Goal: Task Accomplishment & Management: Manage account settings

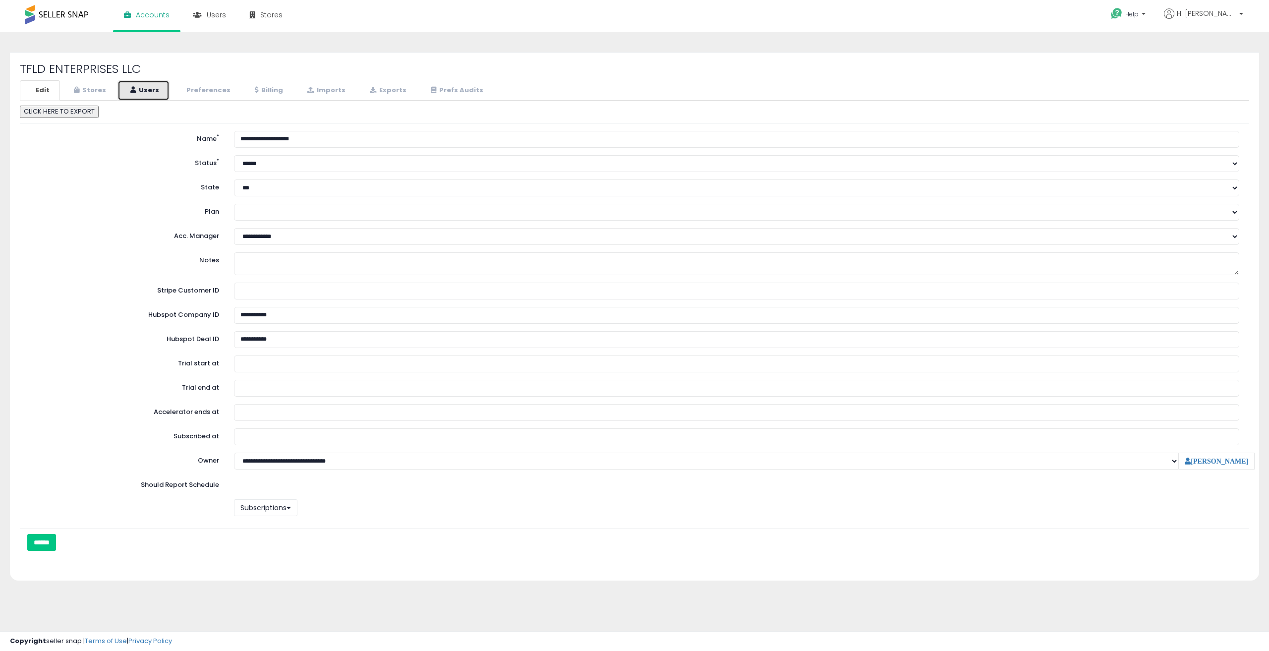
click at [144, 94] on link "Users" at bounding box center [143, 90] width 52 height 20
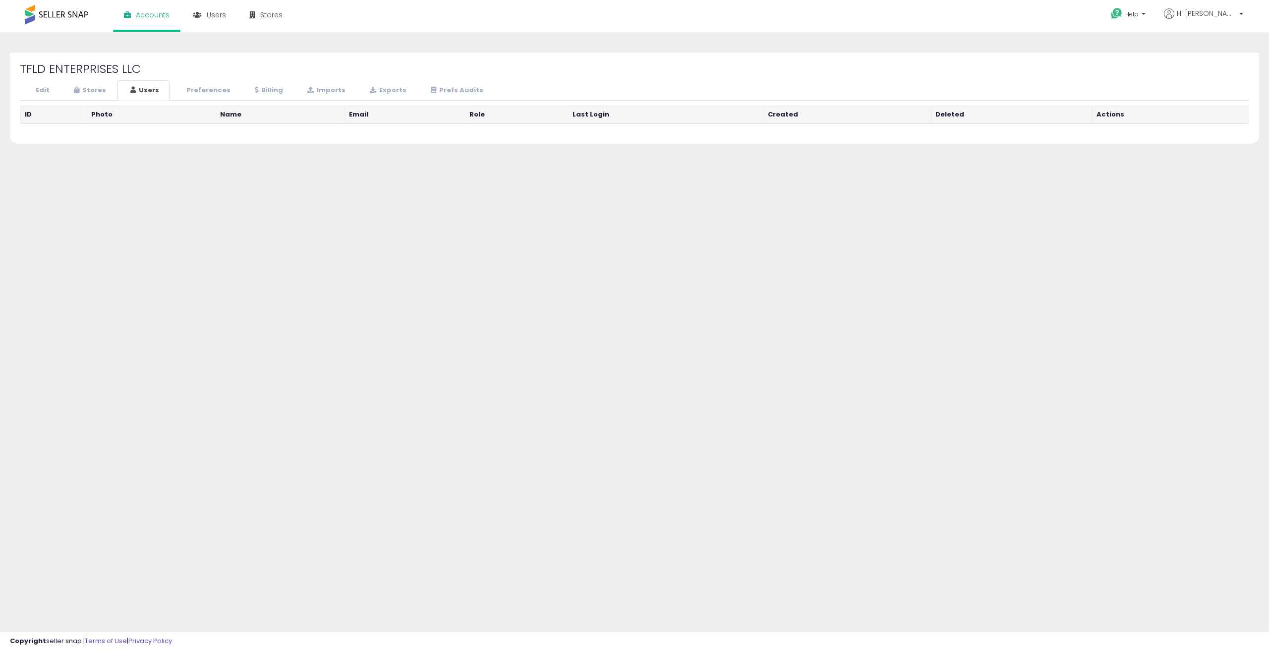
click at [293, 180] on div "TFLD ENTERPRISES LLC Edit Stores Users Preferences Billing" at bounding box center [634, 247] width 1259 height 411
click at [717, 77] on div "TFLD ENTERPRISES LLC Edit Stores Users Preferences Billing" at bounding box center [634, 98] width 1249 height 92
click at [717, 75] on h2 "TFLD ENTERPRISES LLC" at bounding box center [635, 68] width 1230 height 13
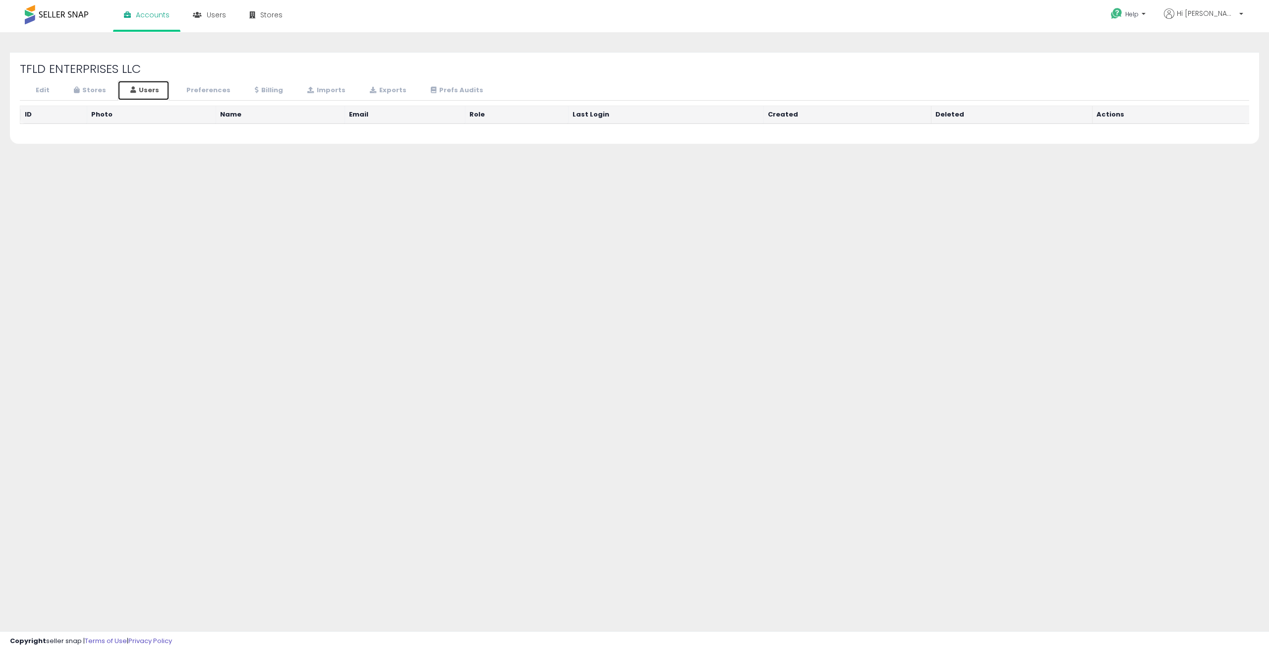
click at [155, 92] on link "Users" at bounding box center [143, 90] width 52 height 20
click at [146, 88] on link "Users" at bounding box center [143, 90] width 52 height 20
click at [84, 90] on link "Stores" at bounding box center [89, 90] width 56 height 20
select select "**"
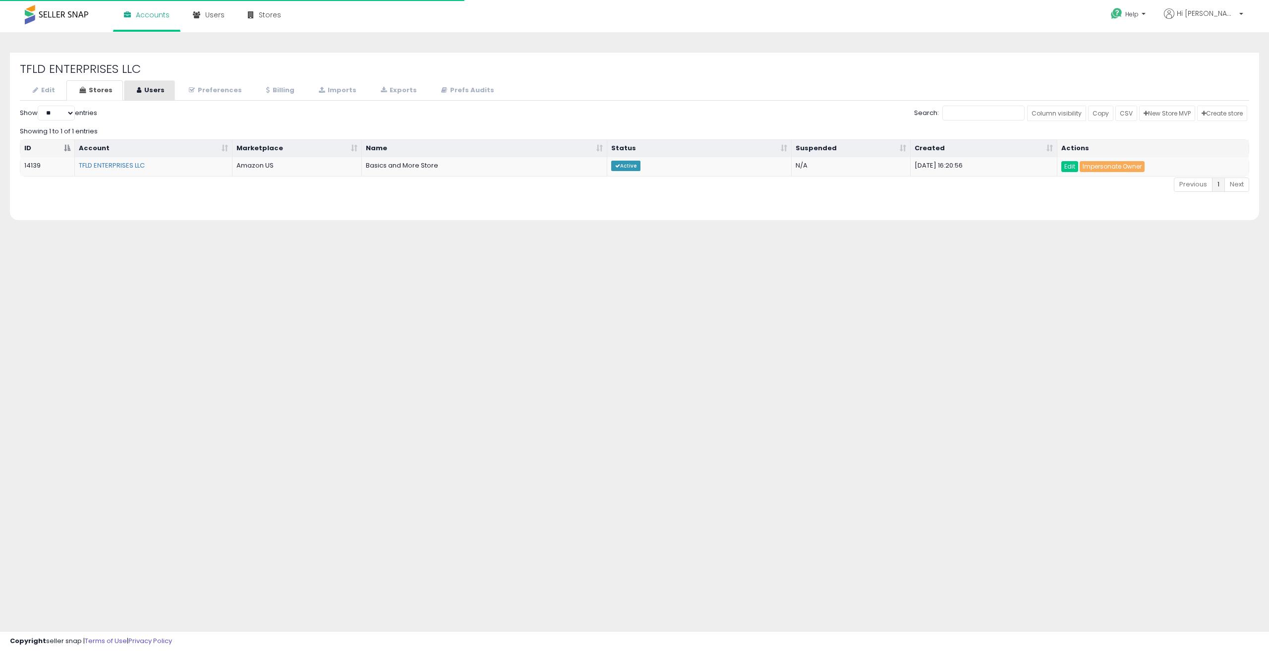
select select "**"
click at [137, 91] on icon at bounding box center [139, 90] width 4 height 6
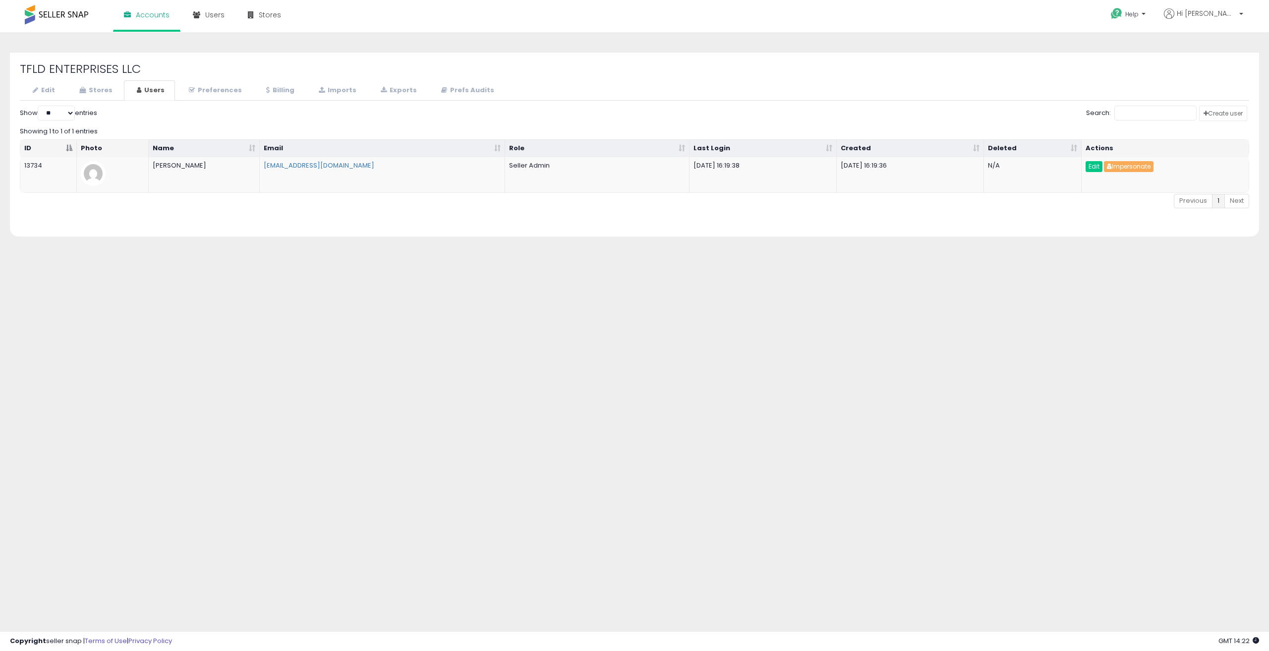
click at [303, 240] on div "TFLD ENTERPRISES LLC Edit Stores Users Preferences Billing *" at bounding box center [634, 150] width 1264 height 197
click at [51, 91] on link "Edit" at bounding box center [43, 90] width 46 height 20
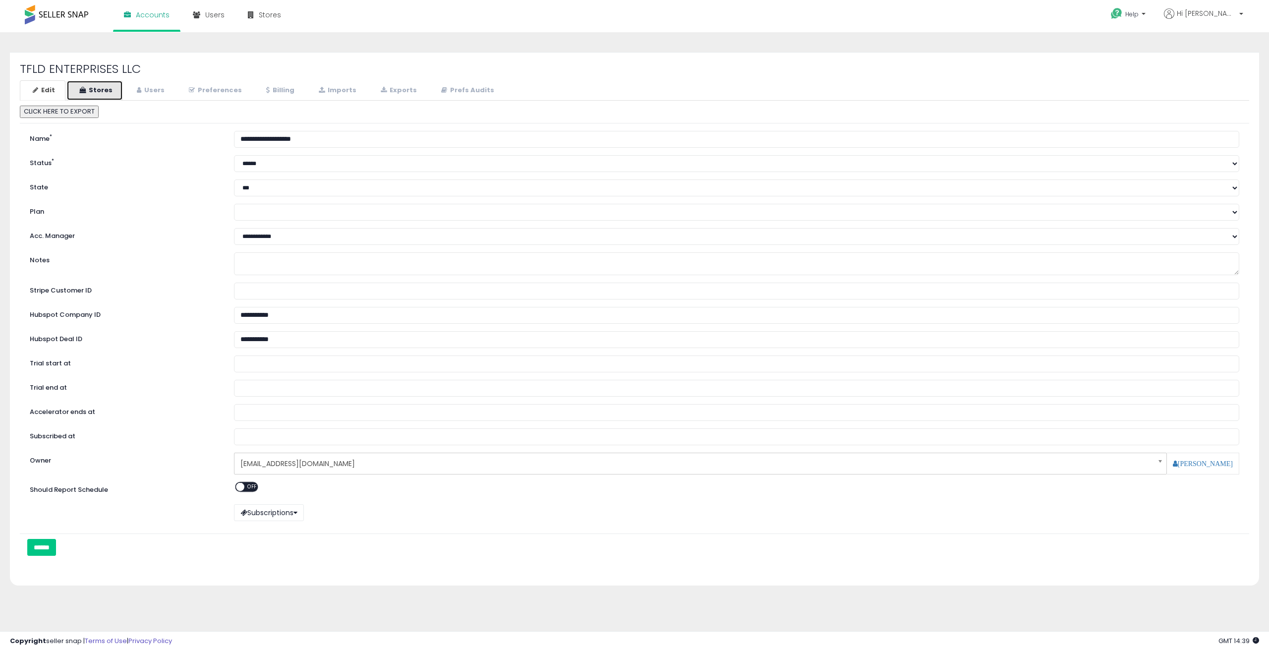
click at [81, 88] on icon at bounding box center [82, 90] width 6 height 6
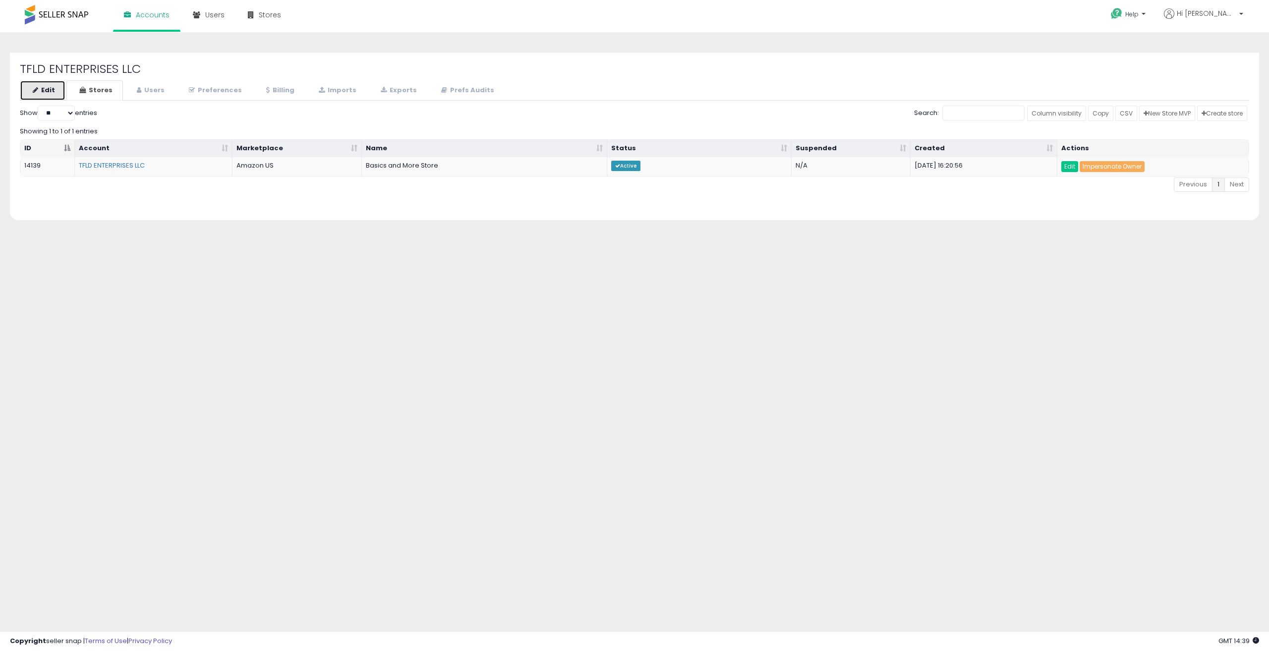
click at [51, 93] on link "Edit" at bounding box center [43, 90] width 46 height 20
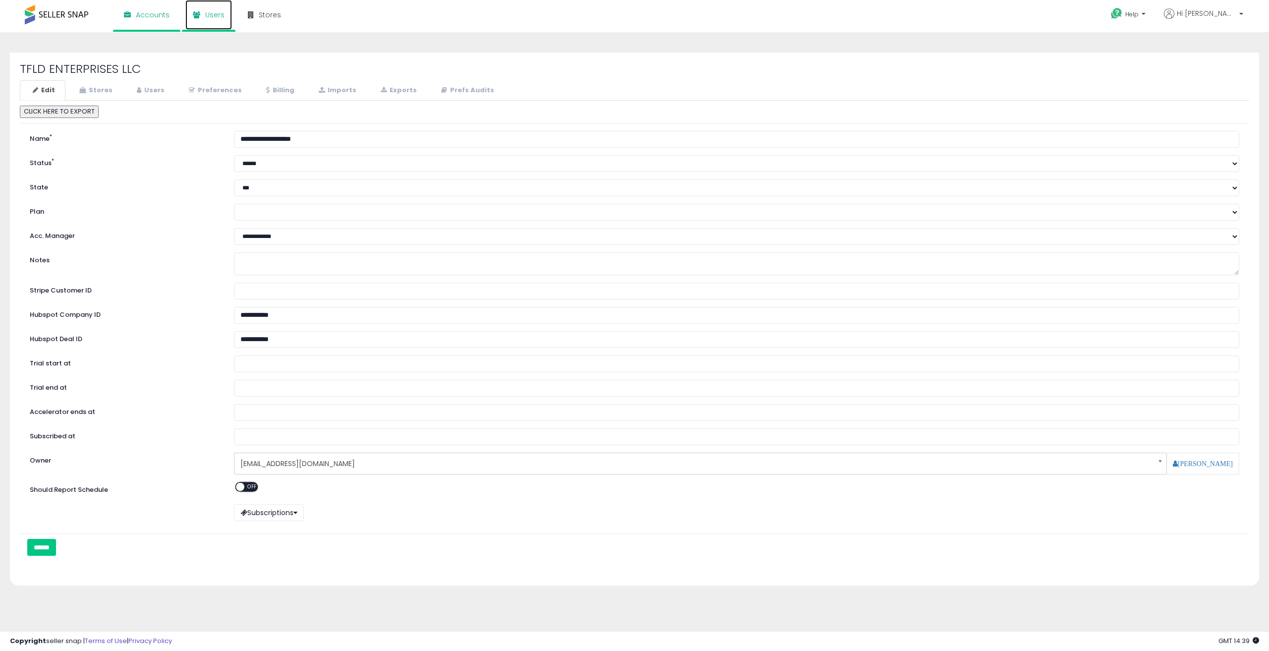
click at [215, 17] on span "Users" at bounding box center [214, 15] width 19 height 10
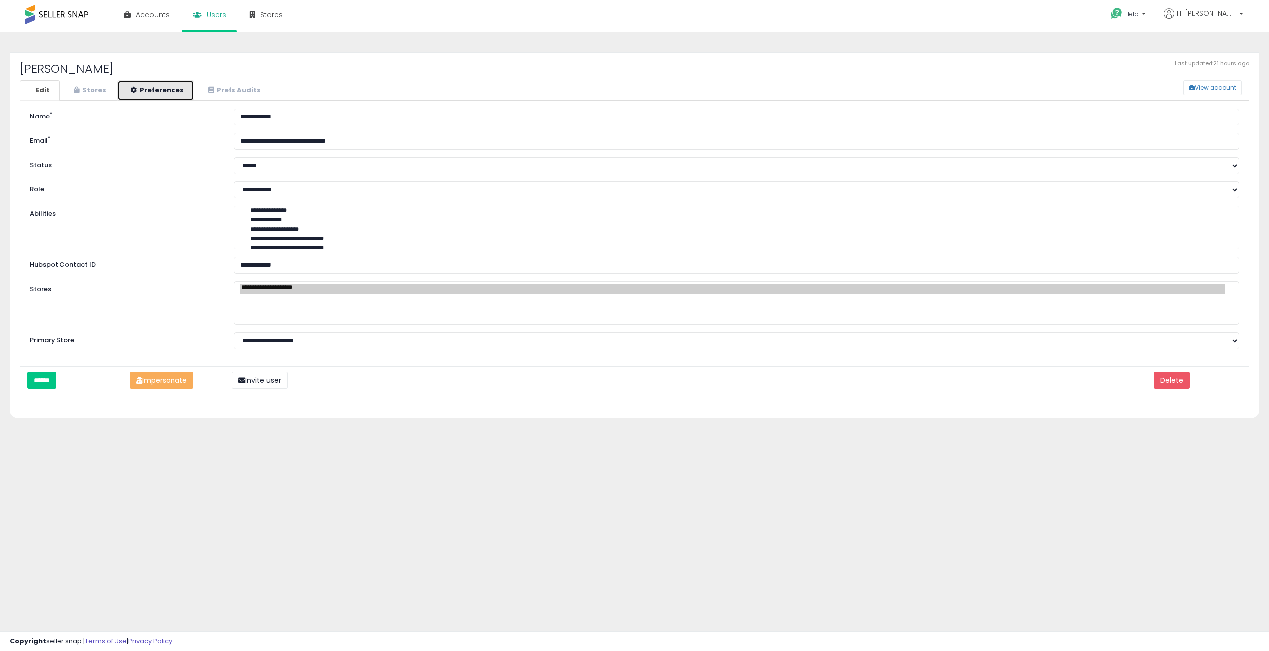
select select "**"
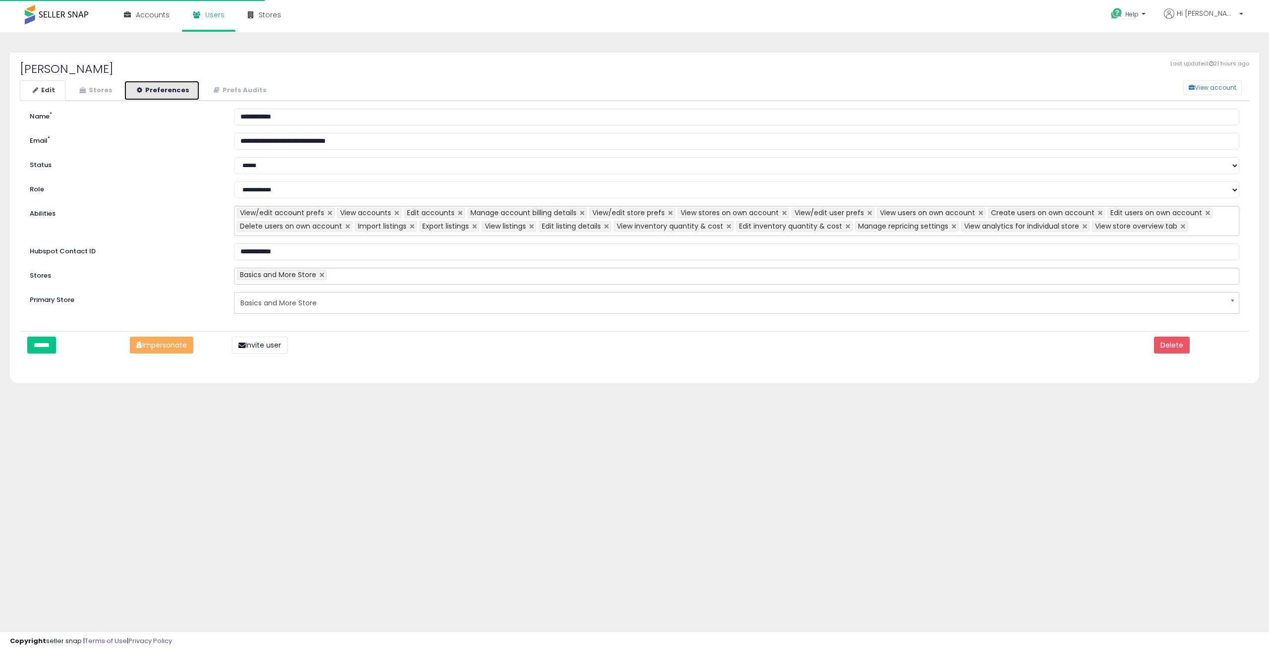
click at [141, 89] on link "Preferences" at bounding box center [162, 90] width 76 height 20
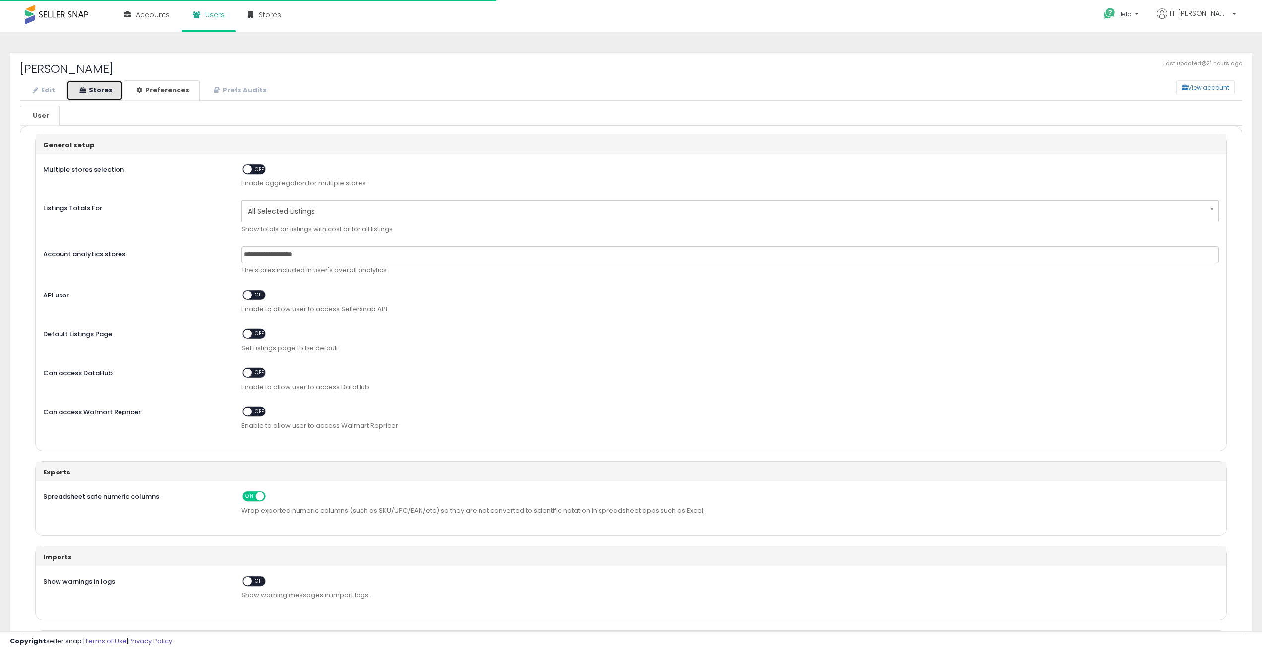
click at [88, 92] on link "Stores" at bounding box center [94, 90] width 57 height 20
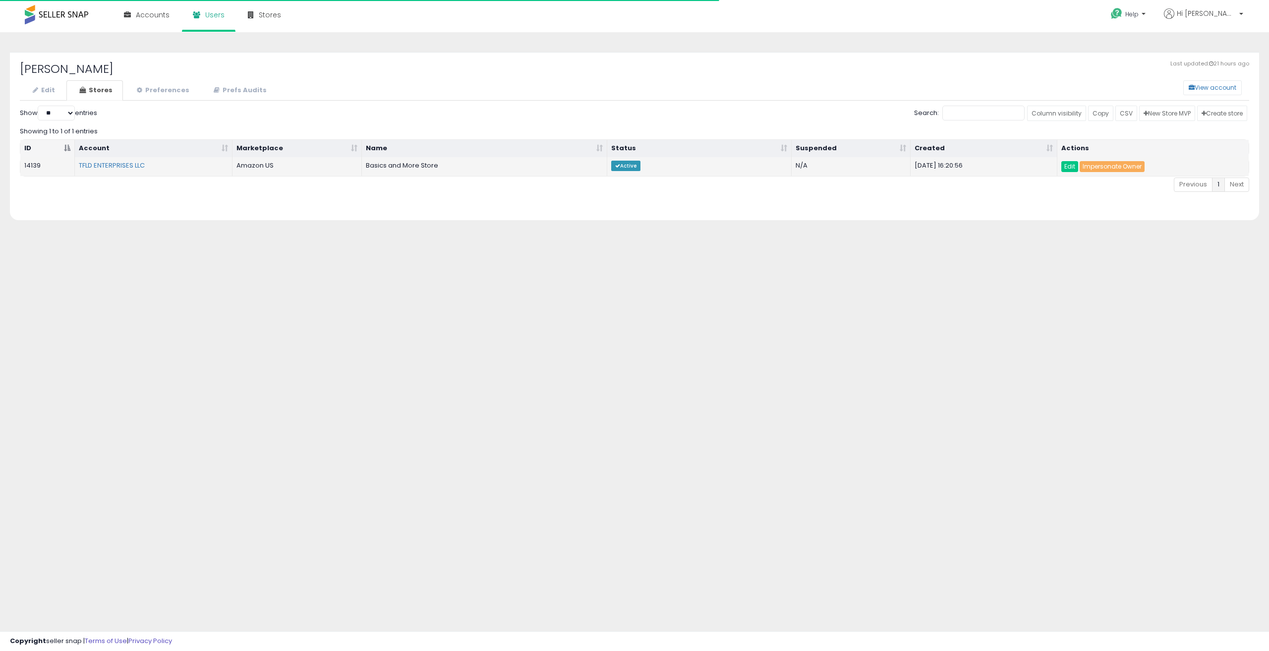
select select "**"
click at [176, 101] on div "**********" at bounding box center [635, 145] width 1230 height 130
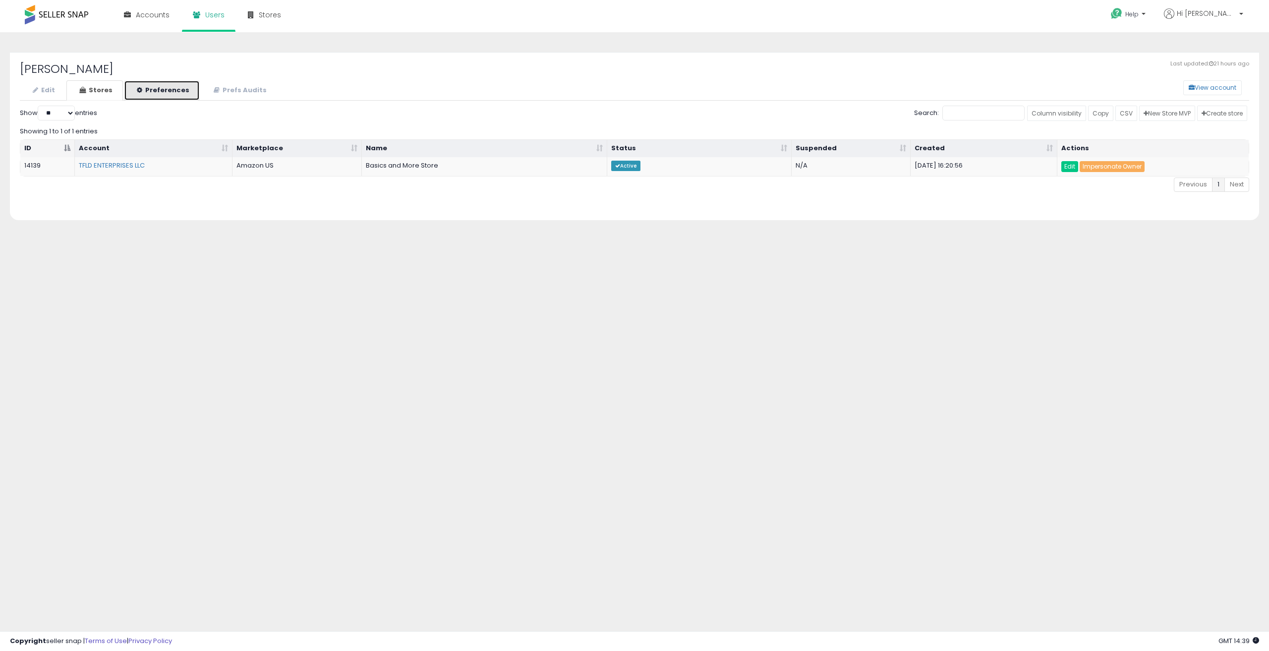
click at [173, 91] on link "Preferences" at bounding box center [162, 90] width 76 height 20
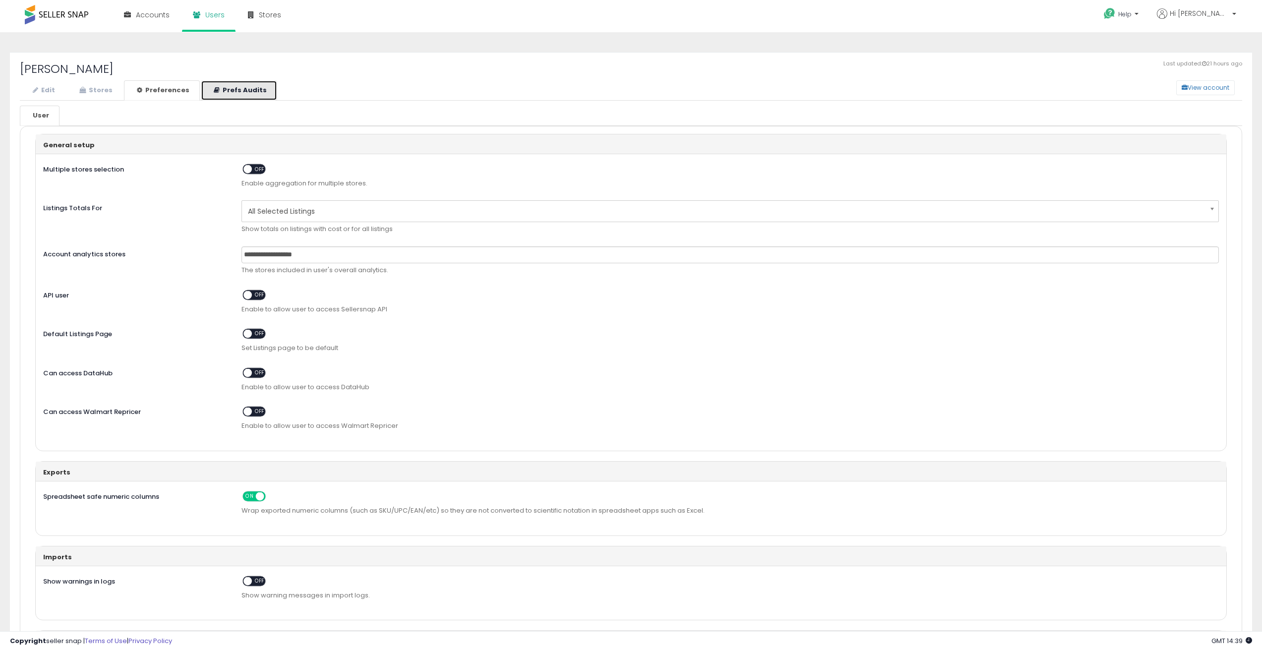
click at [253, 92] on link "Prefs Audits" at bounding box center [239, 90] width 76 height 20
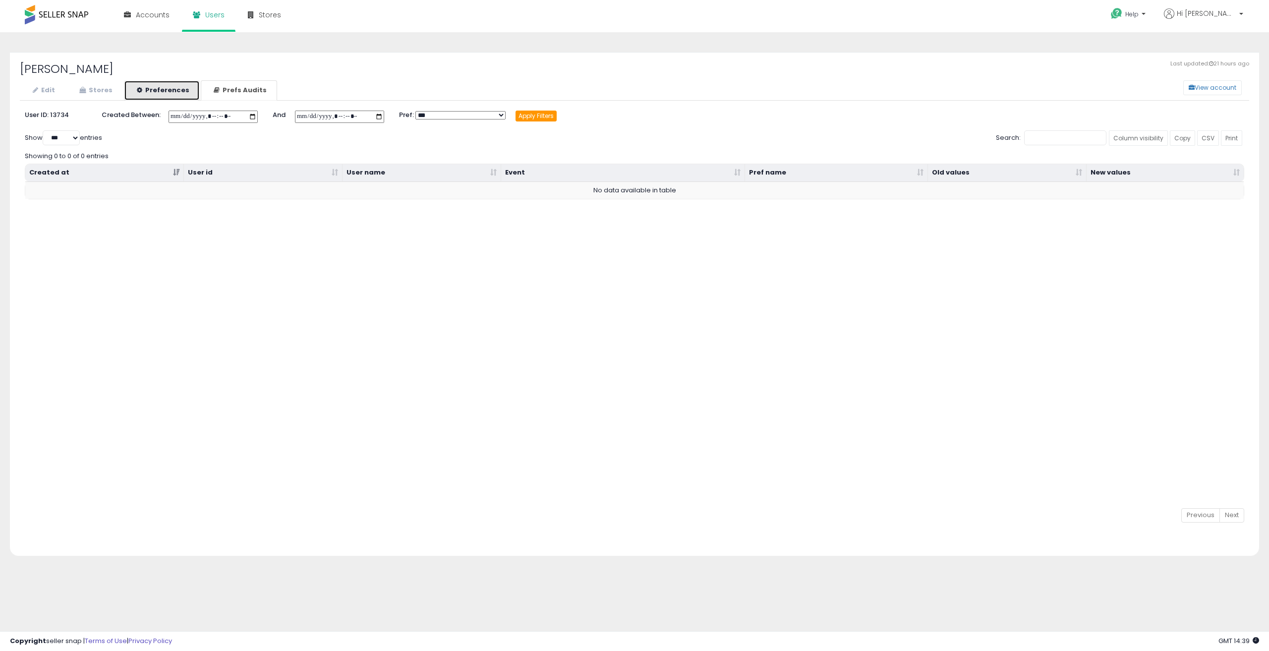
click at [141, 87] on link "Preferences" at bounding box center [162, 90] width 76 height 20
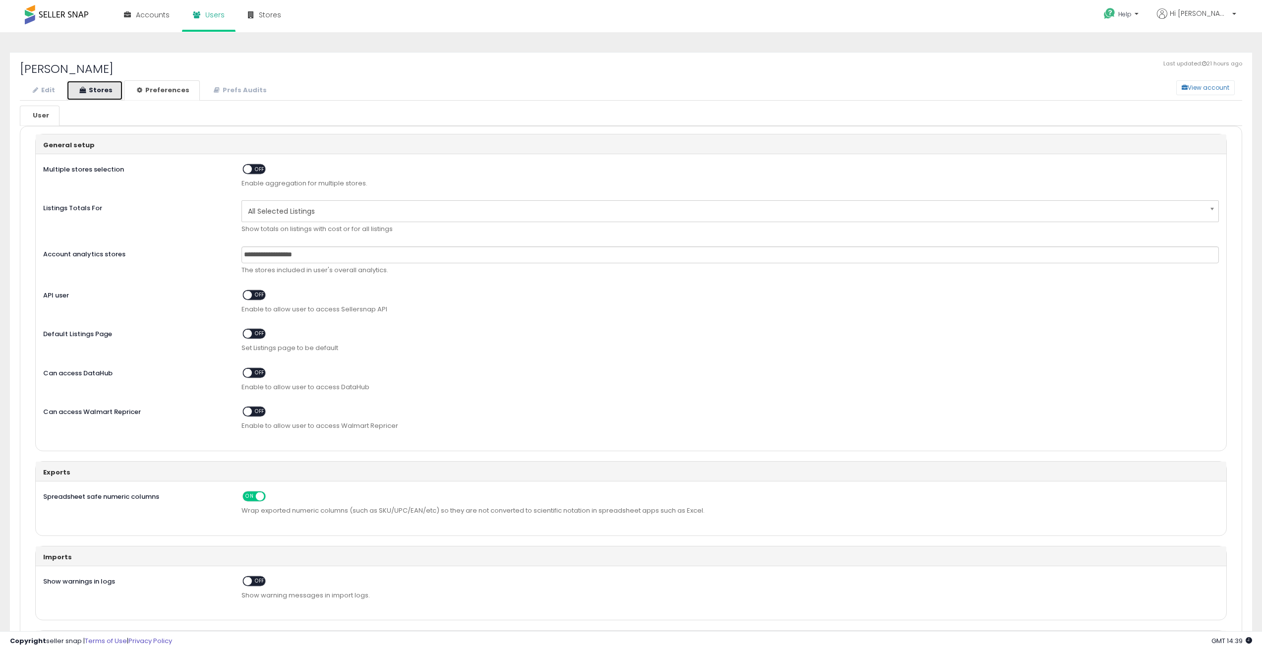
click at [89, 88] on link "Stores" at bounding box center [94, 90] width 57 height 20
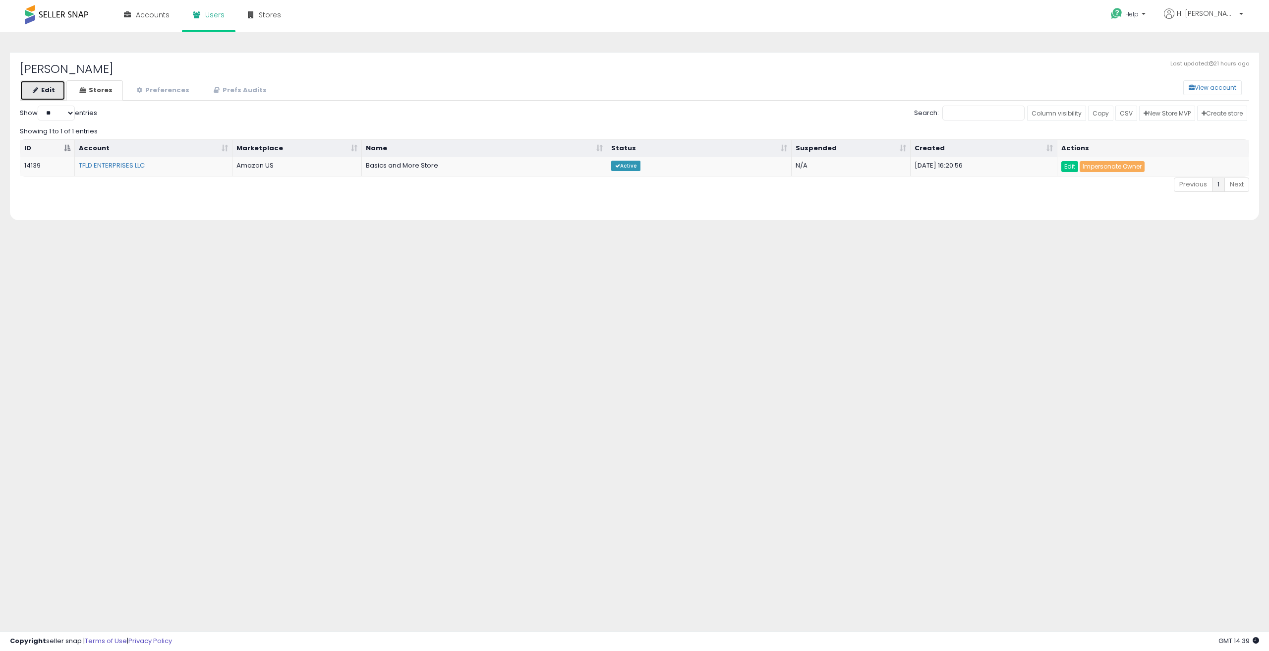
click at [31, 88] on link "Edit" at bounding box center [43, 90] width 46 height 20
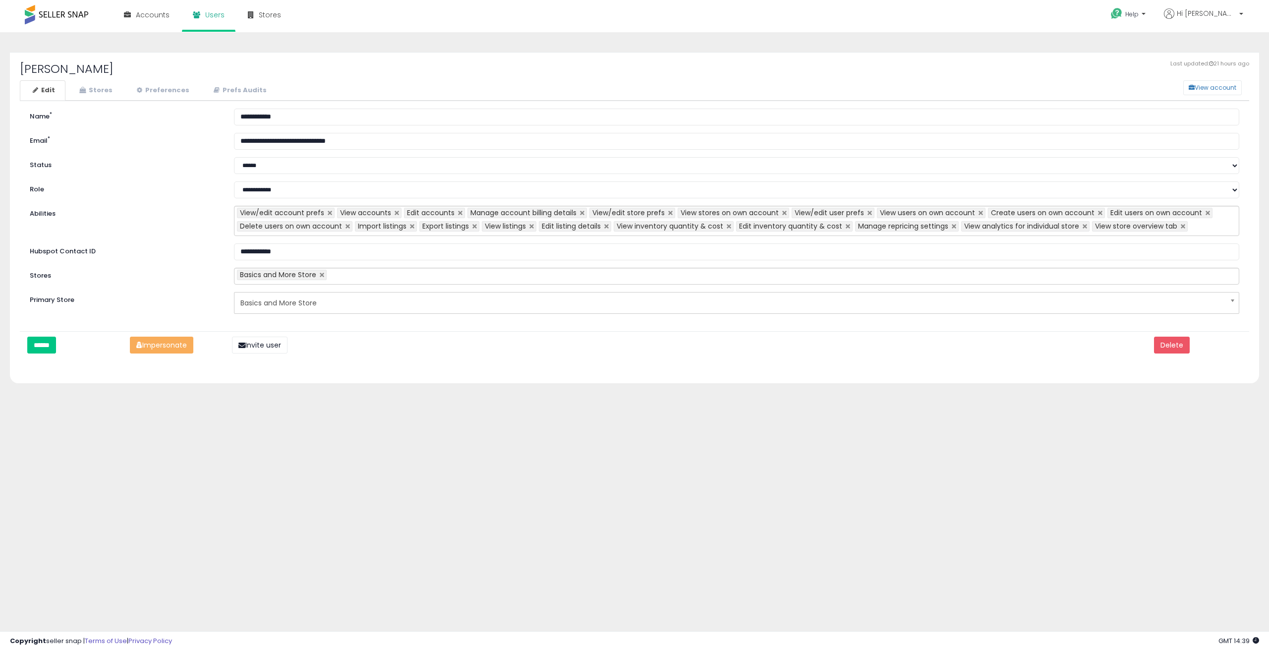
drag, startPoint x: 189, startPoint y: 231, endPoint x: 219, endPoint y: 242, distance: 32.3
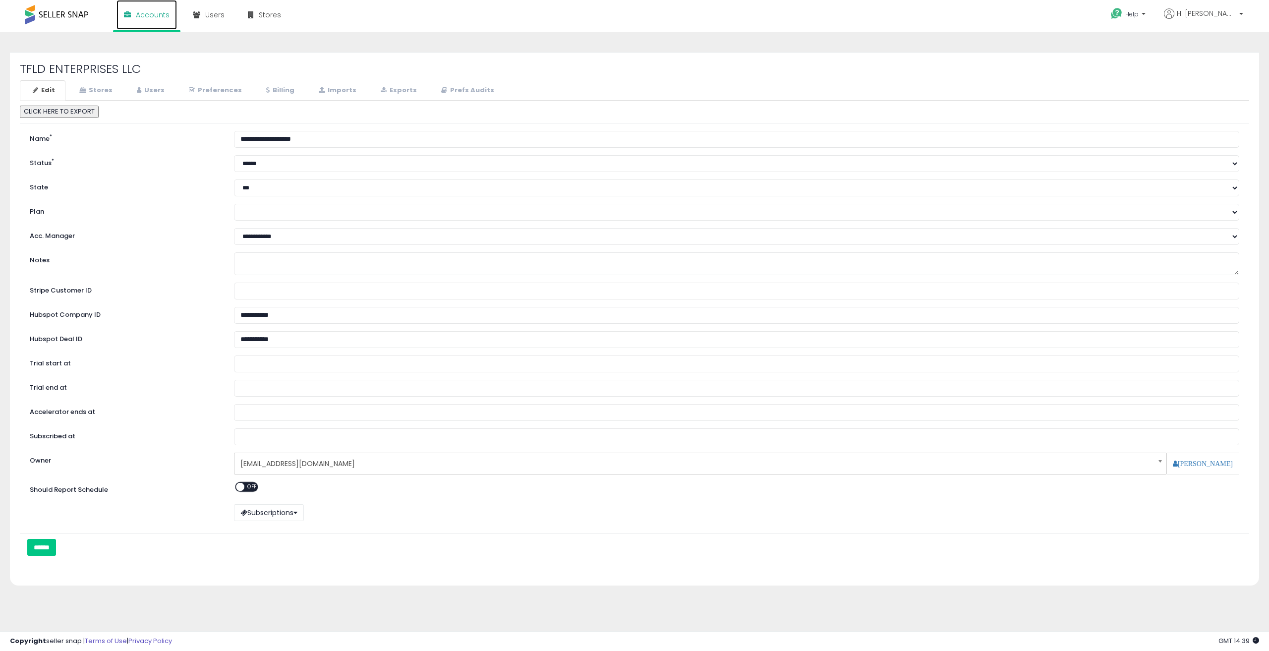
click at [143, 23] on link "Accounts" at bounding box center [147, 15] width 60 height 30
